Goal: Information Seeking & Learning: Find specific page/section

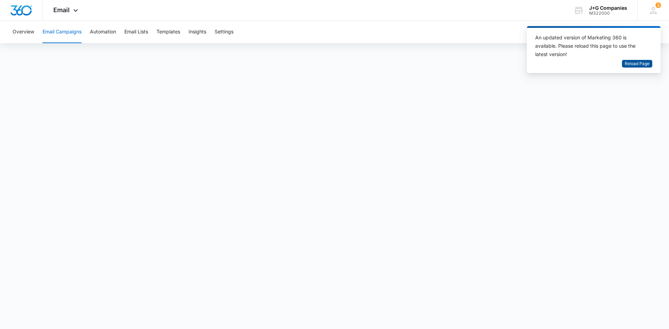
click at [633, 64] on span "Reload Page" at bounding box center [637, 64] width 25 height 7
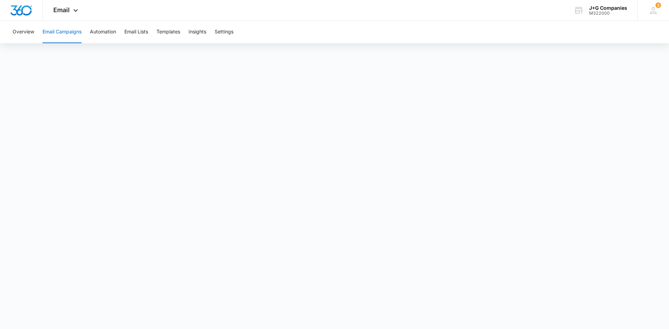
click at [63, 36] on button "Email Campaigns" at bounding box center [62, 32] width 39 height 22
click at [69, 34] on button "Email Campaigns" at bounding box center [62, 32] width 39 height 22
click at [31, 33] on button "Overview" at bounding box center [24, 32] width 22 height 22
click at [49, 26] on button "Email Campaigns" at bounding box center [62, 32] width 39 height 22
click at [70, 11] on div "Email Apps Reputation Forms CRM Email Social POS Content Intelligence Files Bra…" at bounding box center [66, 10] width 47 height 21
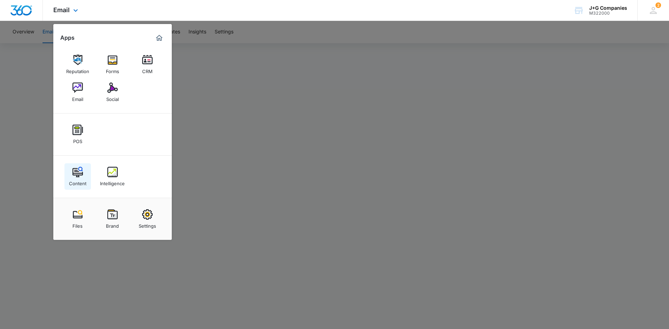
click at [76, 174] on img at bounding box center [77, 172] width 10 height 10
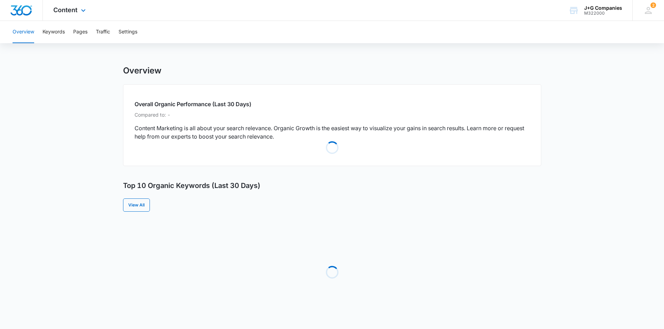
click at [78, 9] on div "Content Apps Reputation Forms CRM Email Social POS Content Intelligence Files B…" at bounding box center [70, 10] width 55 height 21
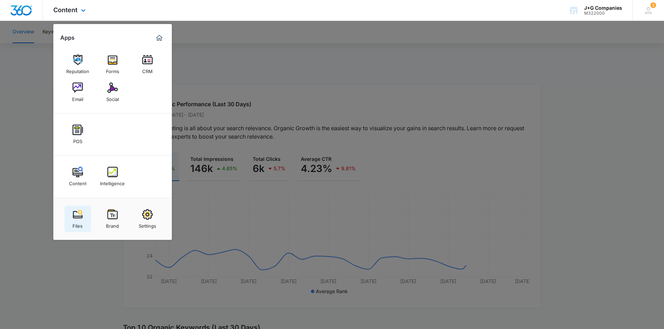
click at [75, 223] on div "Files" at bounding box center [77, 224] width 10 height 9
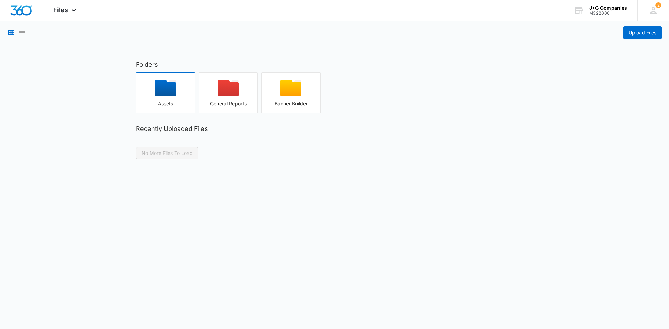
click at [163, 91] on icon "button" at bounding box center [165, 88] width 21 height 16
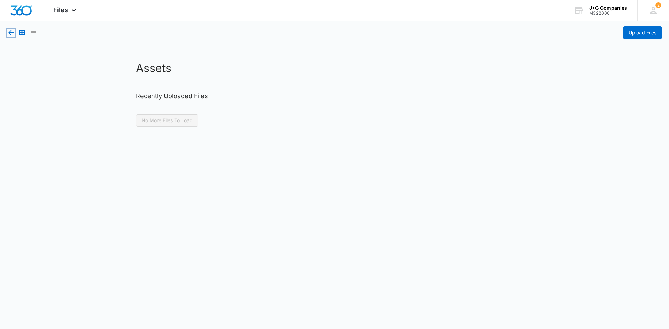
click at [10, 31] on icon "button" at bounding box center [11, 33] width 6 height 6
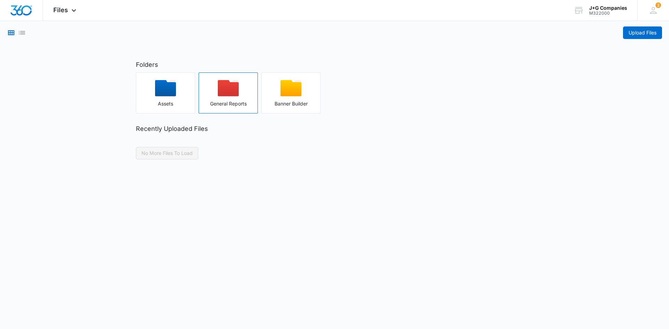
click at [241, 90] on div "button" at bounding box center [228, 90] width 59 height 21
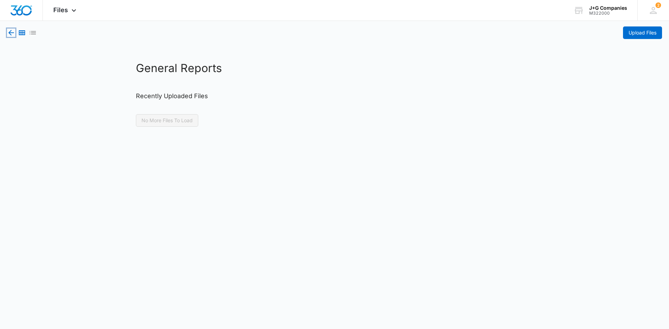
click at [11, 30] on icon "button" at bounding box center [11, 33] width 6 height 6
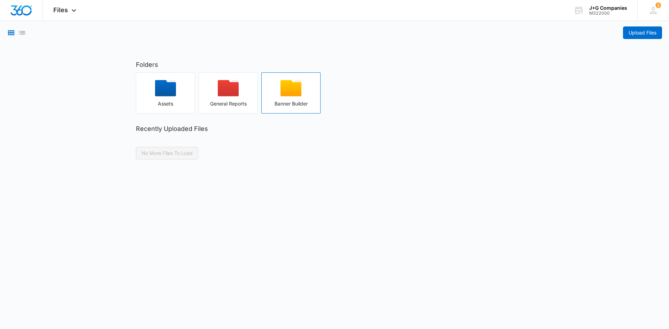
click at [287, 88] on icon "button" at bounding box center [290, 88] width 21 height 16
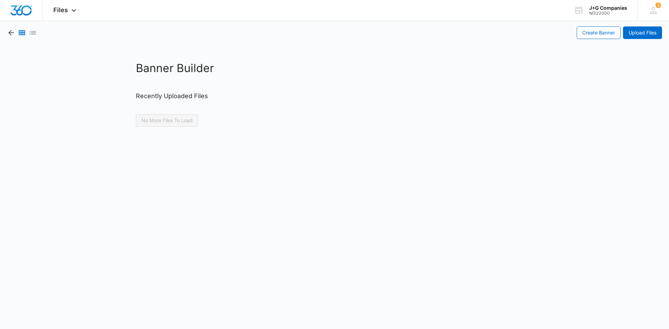
click at [5, 35] on div "Create Banner Upload Files" at bounding box center [334, 30] width 669 height 18
click at [8, 30] on icon "button" at bounding box center [11, 33] width 8 height 8
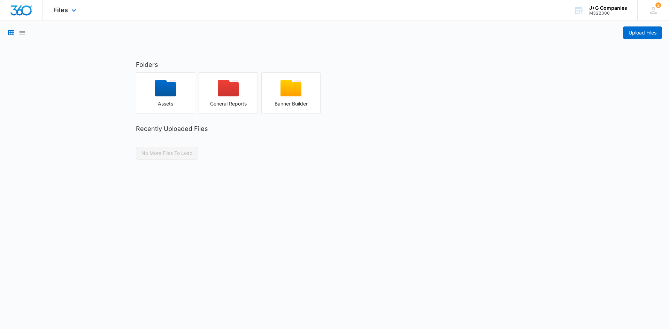
click at [69, 12] on div "Files Apps Reputation Forms CRM Email Social POS Content Intelligence Files Bra…" at bounding box center [66, 10] width 46 height 21
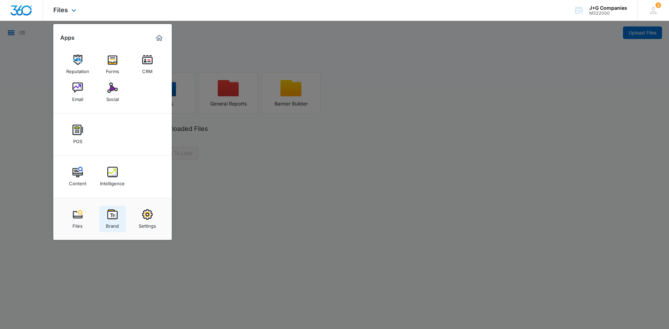
click at [115, 219] on img at bounding box center [112, 214] width 10 height 10
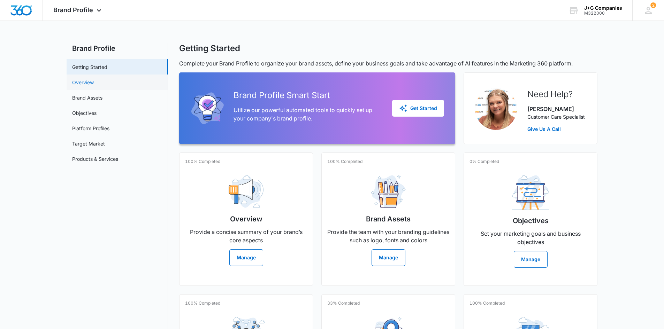
click at [94, 83] on link "Overview" at bounding box center [83, 82] width 22 height 7
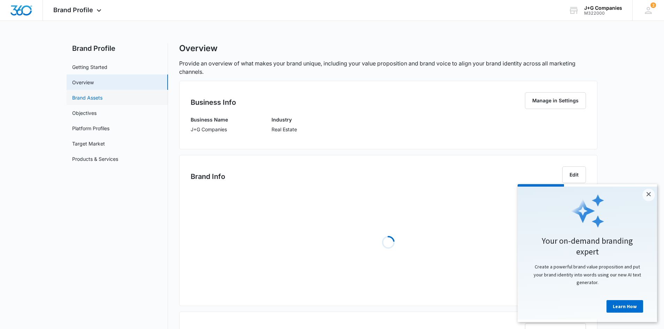
click at [102, 99] on link "Brand Assets" at bounding box center [87, 97] width 30 height 7
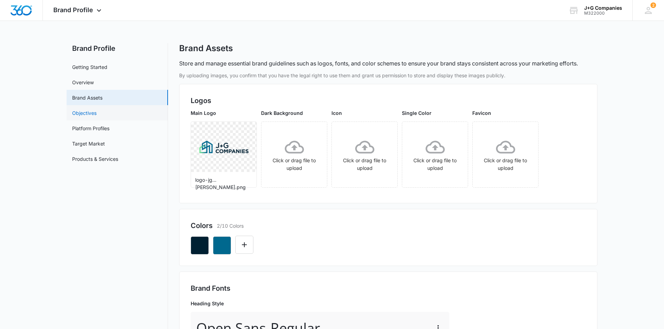
click at [96, 109] on link "Objectives" at bounding box center [84, 112] width 24 height 7
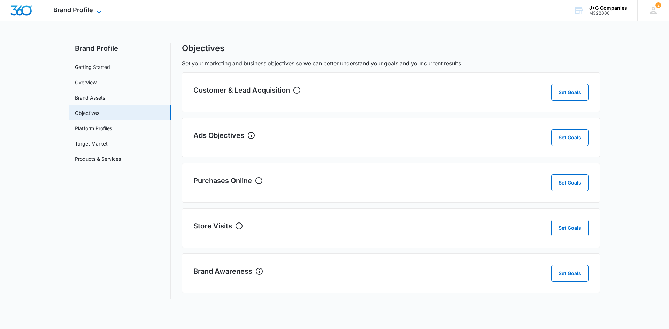
click at [69, 10] on span "Brand Profile" at bounding box center [73, 9] width 40 height 7
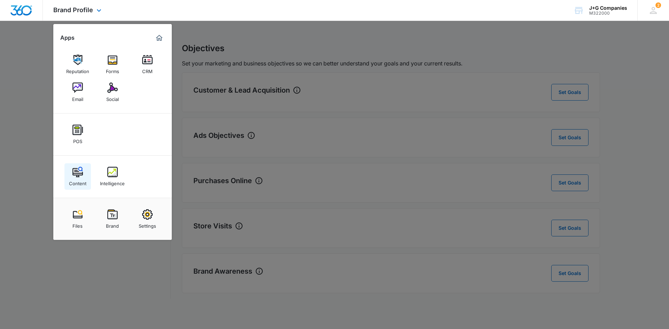
click at [75, 169] on img at bounding box center [77, 172] width 10 height 10
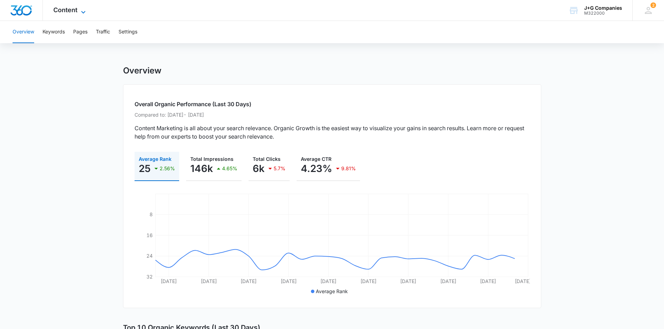
click at [84, 11] on icon at bounding box center [83, 12] width 8 height 8
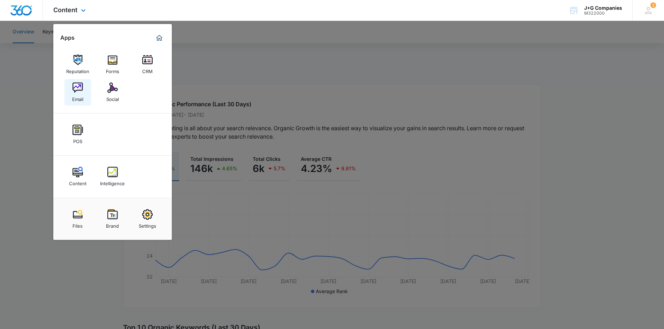
click at [82, 86] on img at bounding box center [77, 88] width 10 height 10
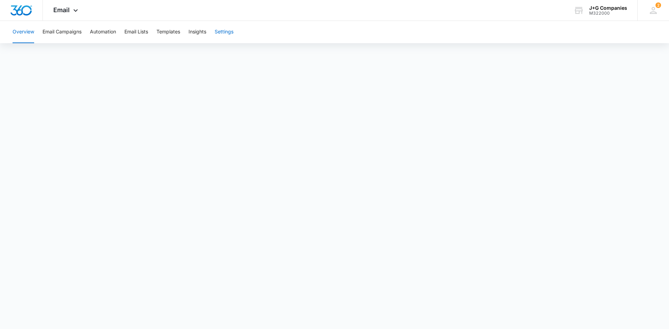
click at [221, 33] on button "Settings" at bounding box center [224, 32] width 19 height 22
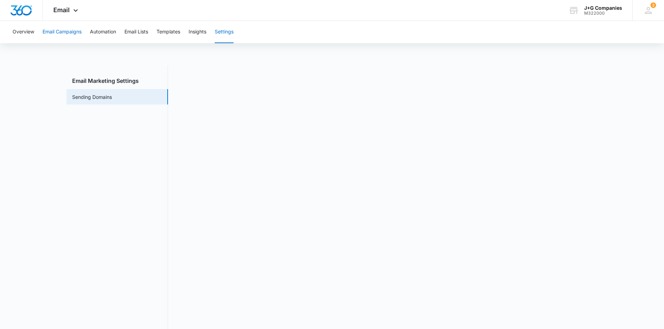
click at [69, 29] on button "Email Campaigns" at bounding box center [62, 32] width 39 height 22
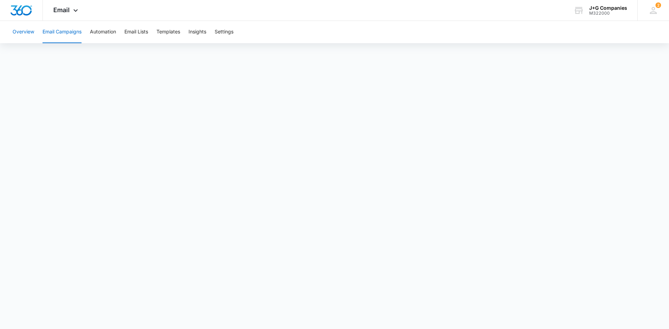
click at [29, 34] on button "Overview" at bounding box center [24, 32] width 22 height 22
click at [66, 34] on button "Email Campaigns" at bounding box center [62, 32] width 39 height 22
click at [26, 13] on img "Dashboard" at bounding box center [21, 10] width 22 height 10
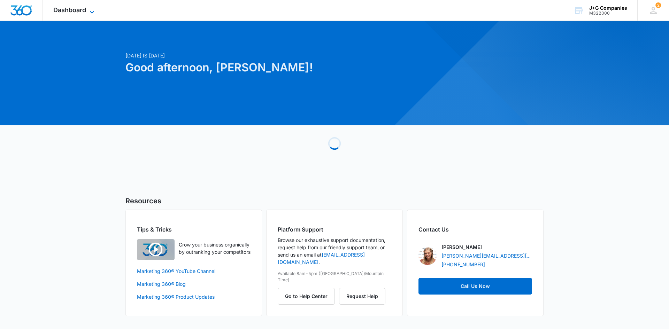
click at [92, 12] on icon at bounding box center [92, 12] width 8 height 8
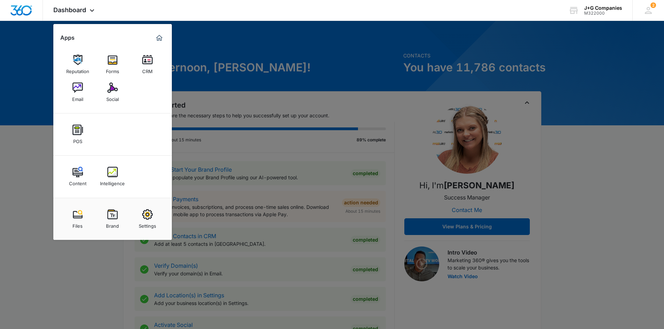
click at [144, 59] on img at bounding box center [147, 60] width 10 height 10
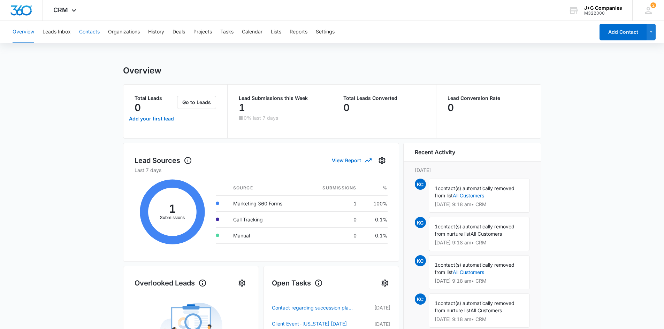
click at [94, 34] on button "Contacts" at bounding box center [89, 32] width 21 height 22
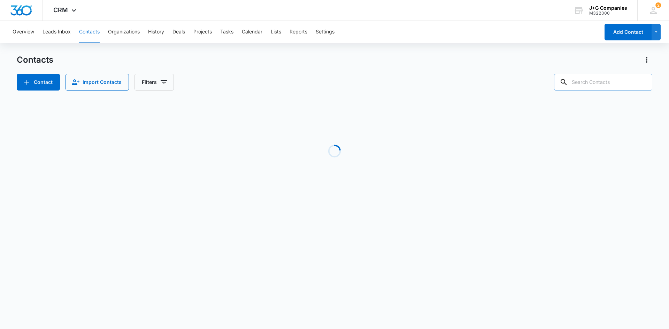
click at [593, 82] on input "text" at bounding box center [603, 82] width 98 height 17
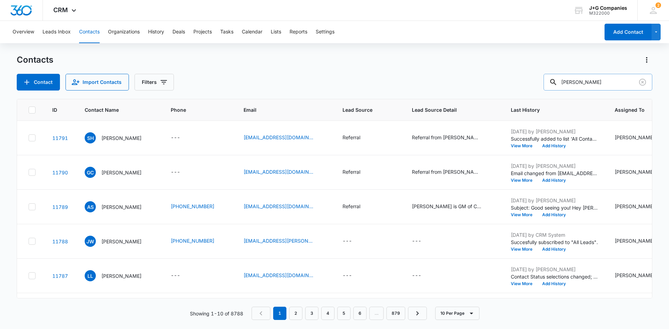
type input "ethan wilson"
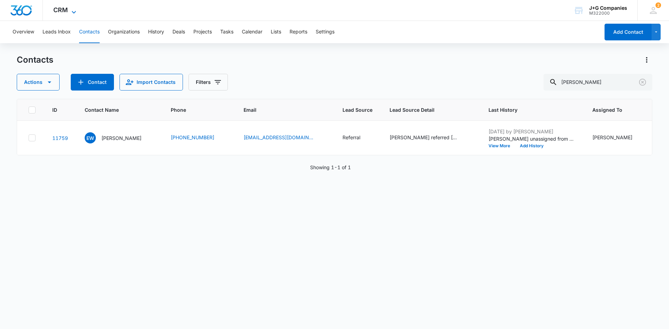
click at [60, 10] on span "CRM" at bounding box center [60, 9] width 15 height 7
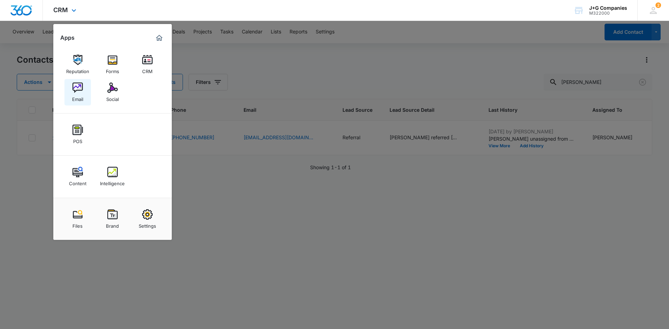
click at [80, 88] on img at bounding box center [77, 88] width 10 height 10
